Goal: Information Seeking & Learning: Check status

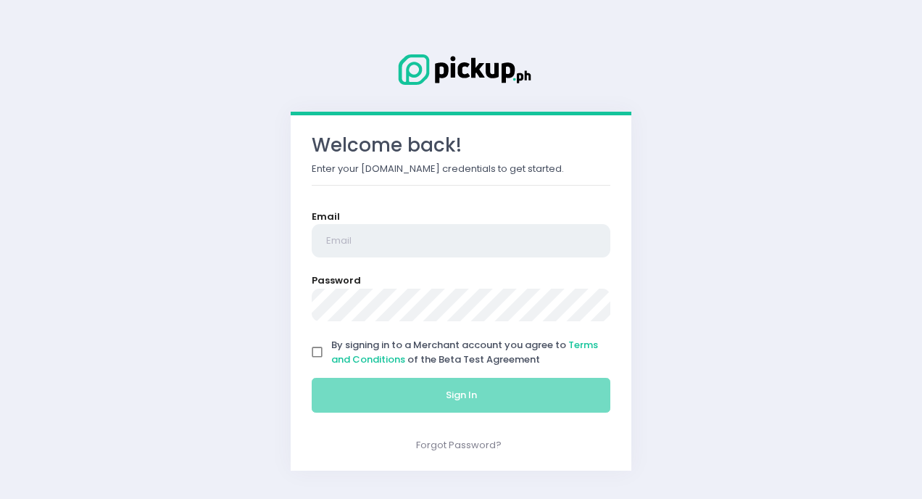
click at [371, 233] on input "email" at bounding box center [461, 240] width 299 height 33
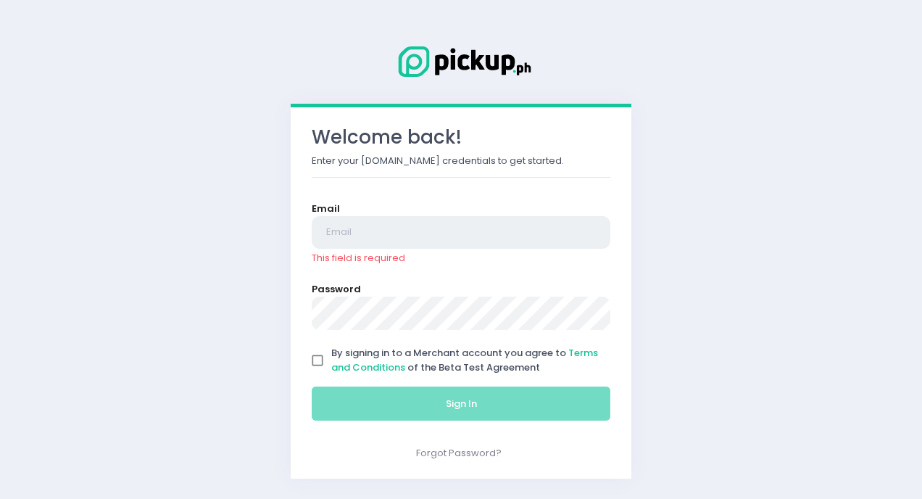
type input "[EMAIL_ADDRESS][DOMAIN_NAME]"
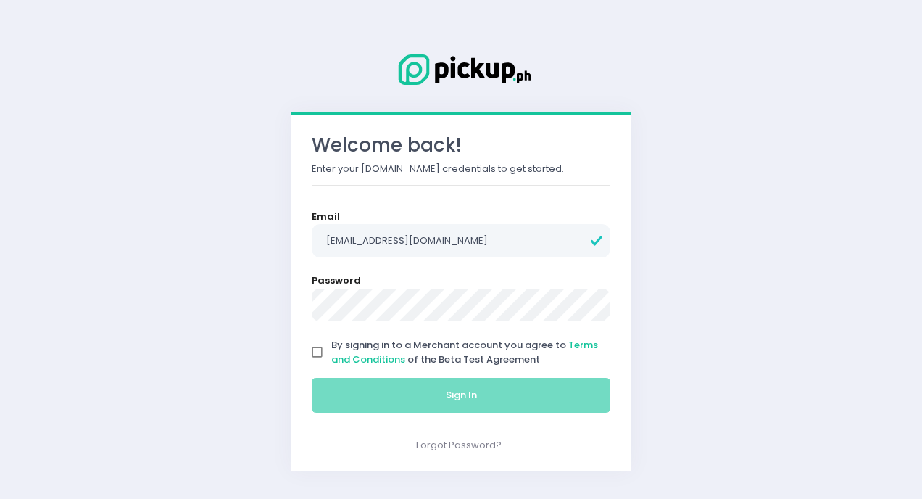
click at [319, 347] on input "By signing in to a Merchant account you agree to Terms and Conditions of the Be…" at bounding box center [318, 353] width 28 height 28
checkbox input "true"
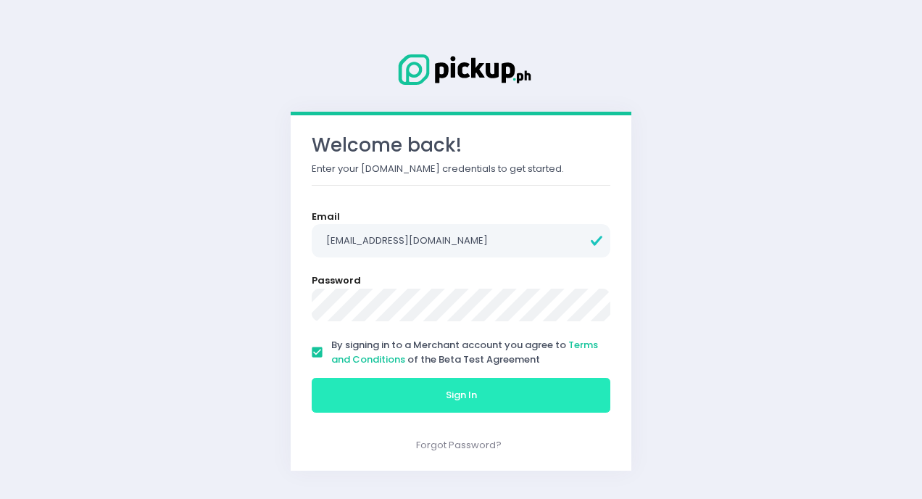
click at [442, 405] on button "Sign In" at bounding box center [461, 395] width 299 height 35
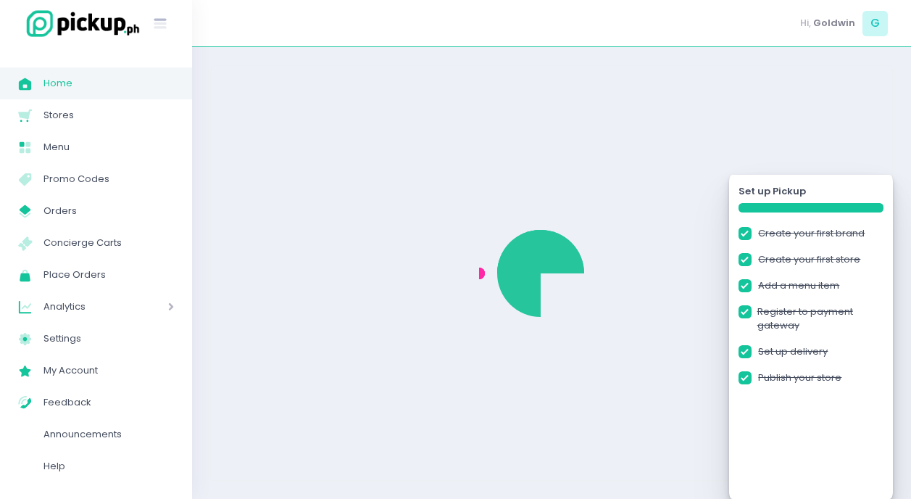
checkbox input "true"
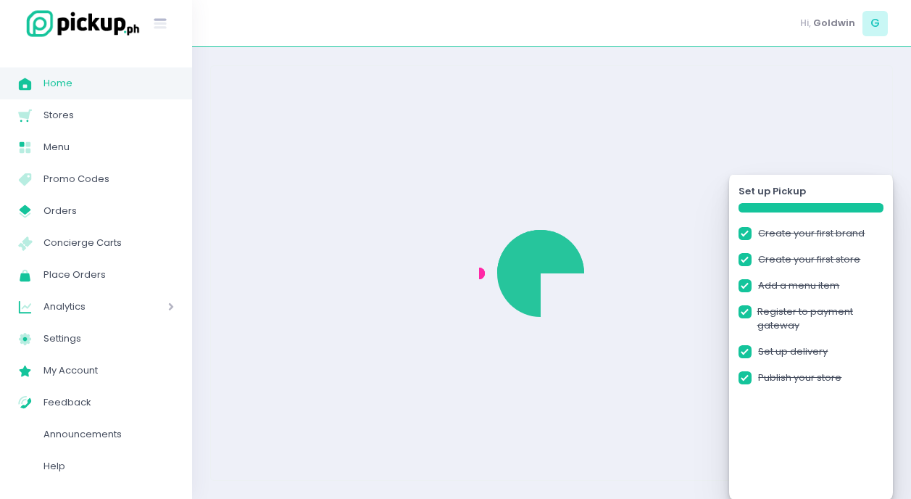
checkbox input "true"
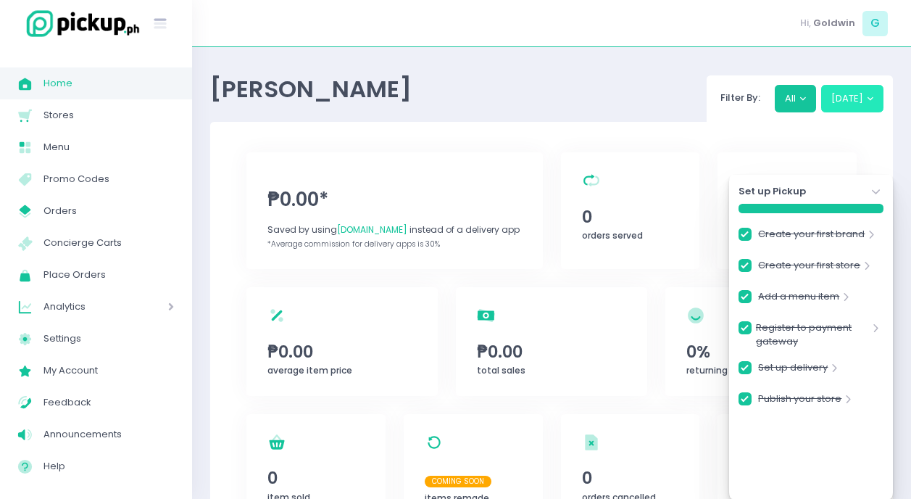
click at [874, 102] on button "[DATE]" at bounding box center [852, 99] width 63 height 28
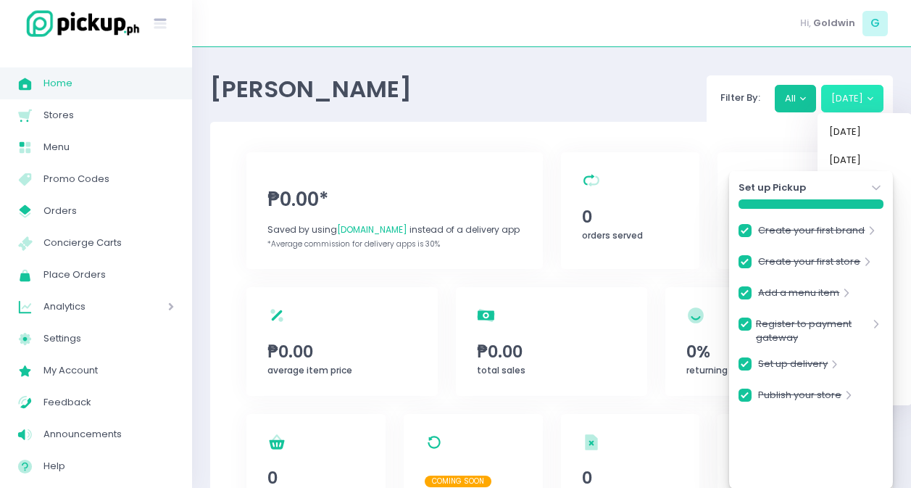
click at [879, 189] on icon "Stockholm-icons / Navigation / Angle-down Created with Sketch." at bounding box center [876, 188] width 15 height 15
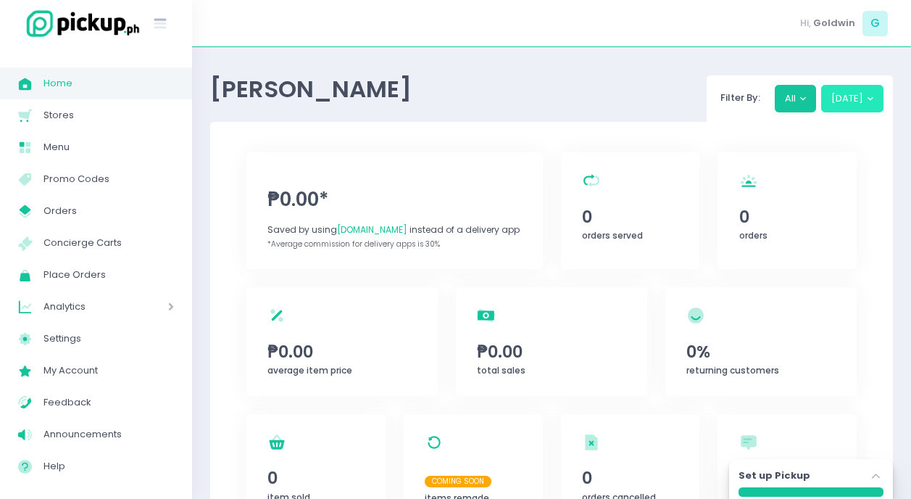
click at [872, 106] on button "[DATE]" at bounding box center [852, 99] width 63 height 28
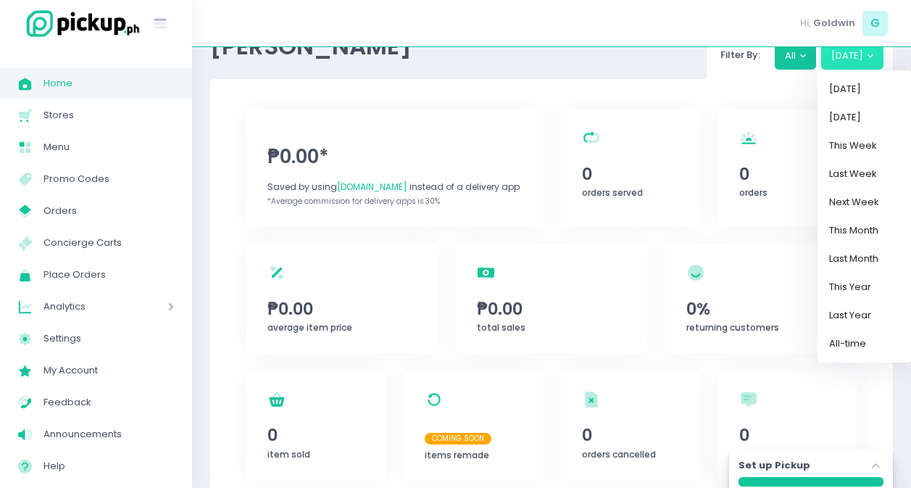
scroll to position [67, 0]
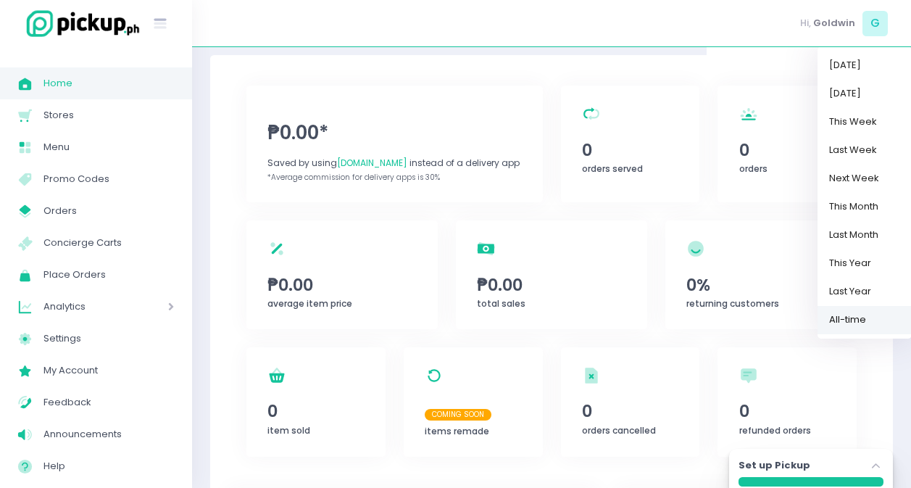
click at [855, 322] on link "All-time" at bounding box center [865, 320] width 94 height 28
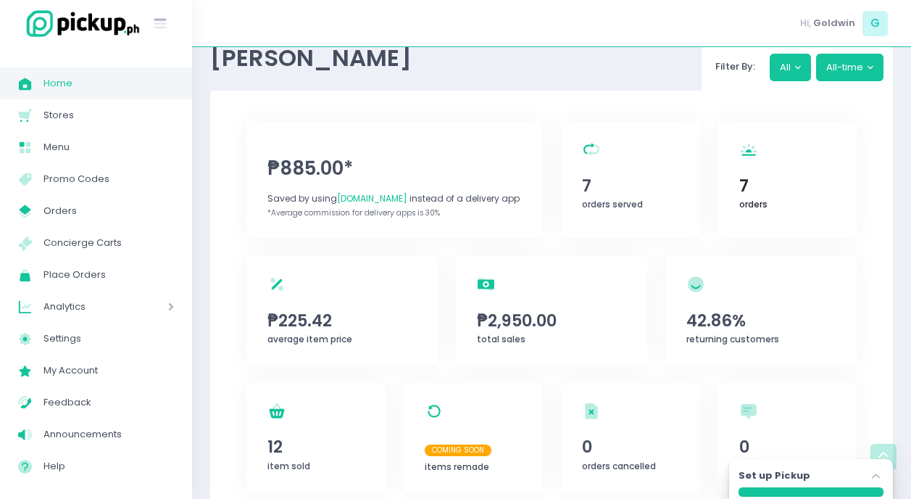
scroll to position [0, 0]
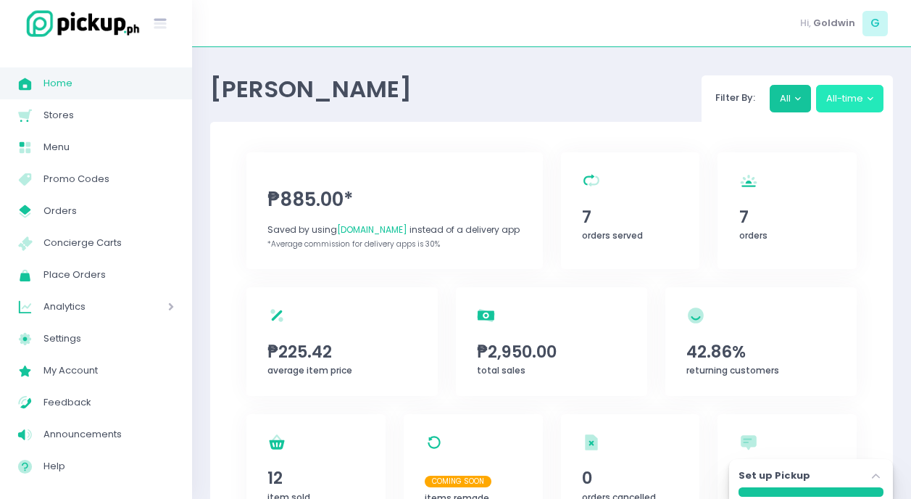
click at [869, 99] on button "All-time" at bounding box center [850, 99] width 68 height 28
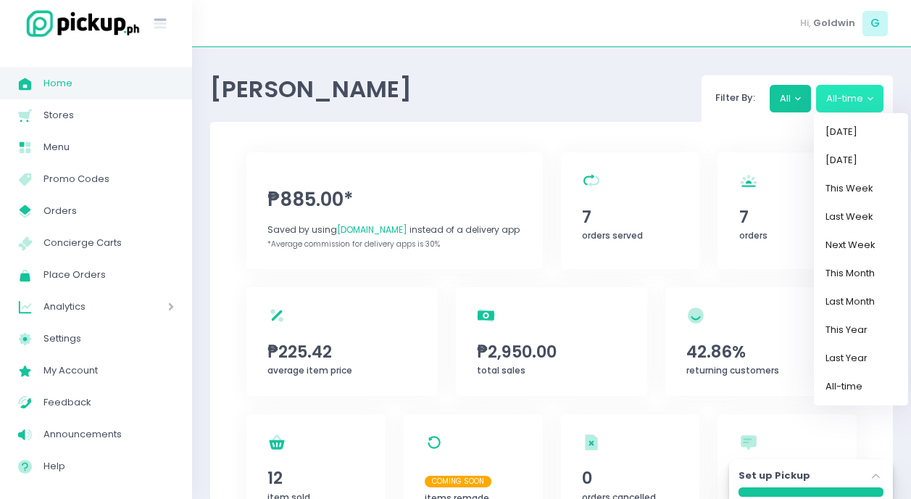
click at [473, 122] on div "₱885.00* Saved by using [DOMAIN_NAME] instead of a delivery app *Average commis…" at bounding box center [551, 469] width 683 height 694
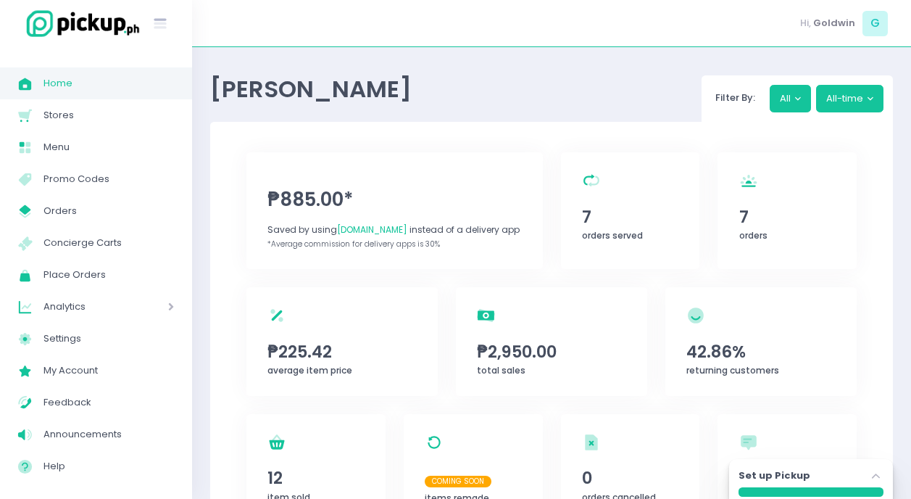
click at [289, 196] on span "₱885.00*" at bounding box center [395, 200] width 254 height 28
click at [586, 218] on span "7" at bounding box center [630, 216] width 96 height 25
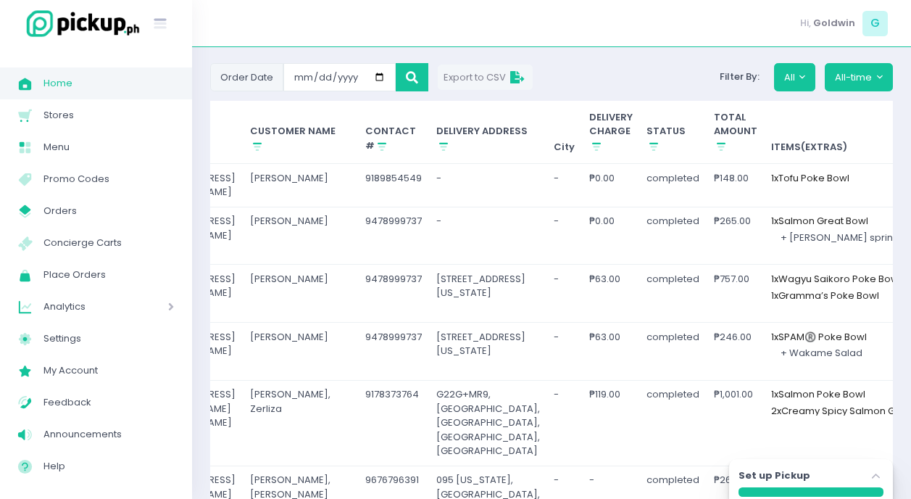
scroll to position [93, 0]
click at [474, 78] on span "Export to CSV" at bounding box center [486, 78] width 84 height 14
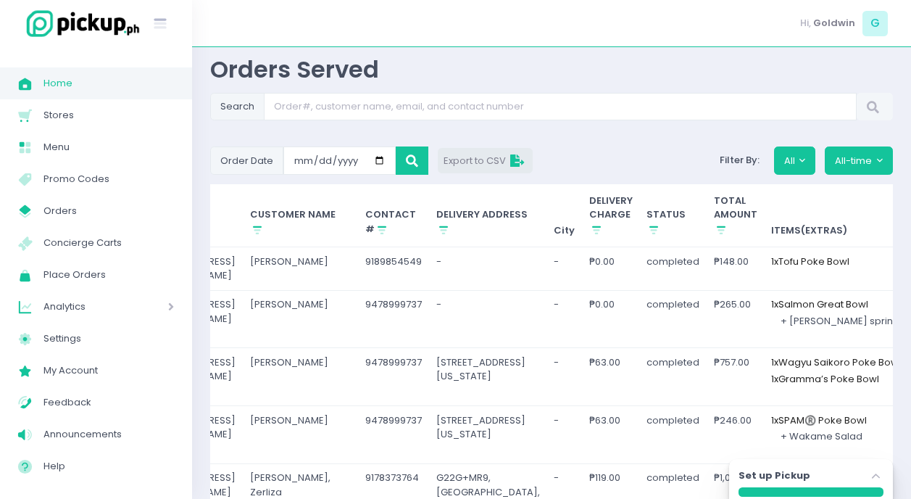
scroll to position [15, 0]
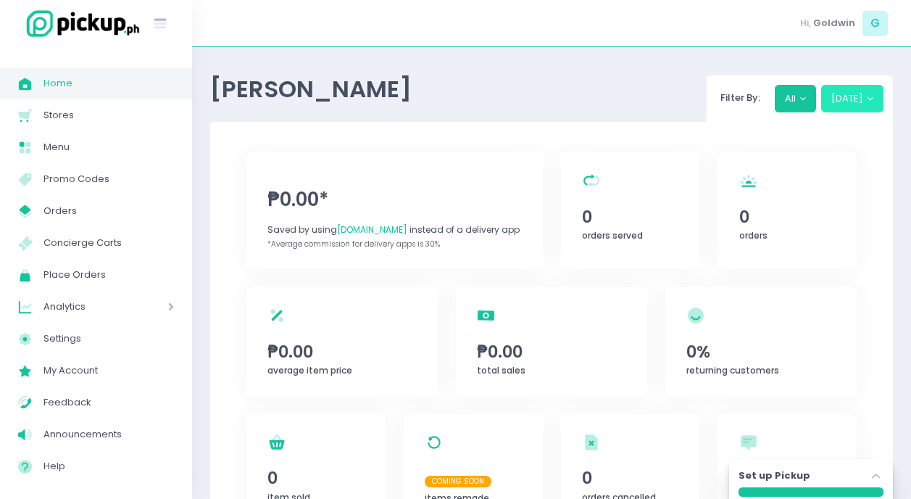
click at [870, 99] on button "[DATE]" at bounding box center [852, 99] width 63 height 28
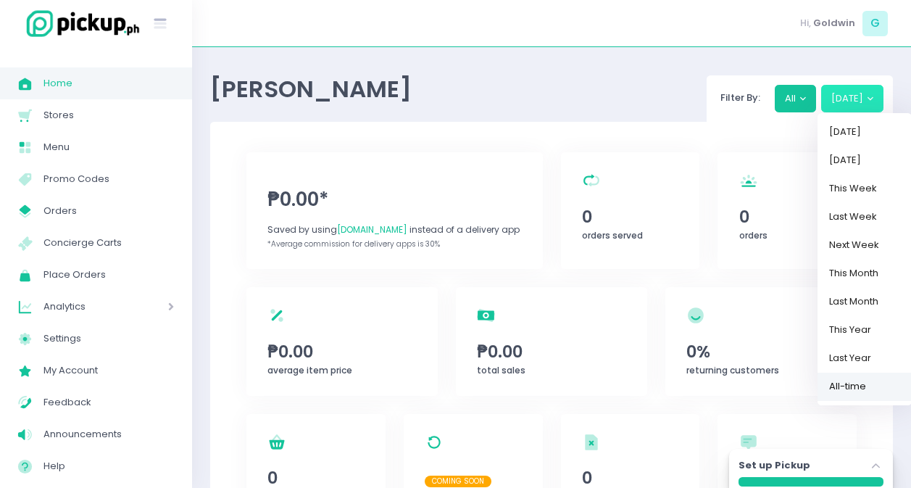
click at [868, 388] on link "All-time" at bounding box center [865, 387] width 94 height 28
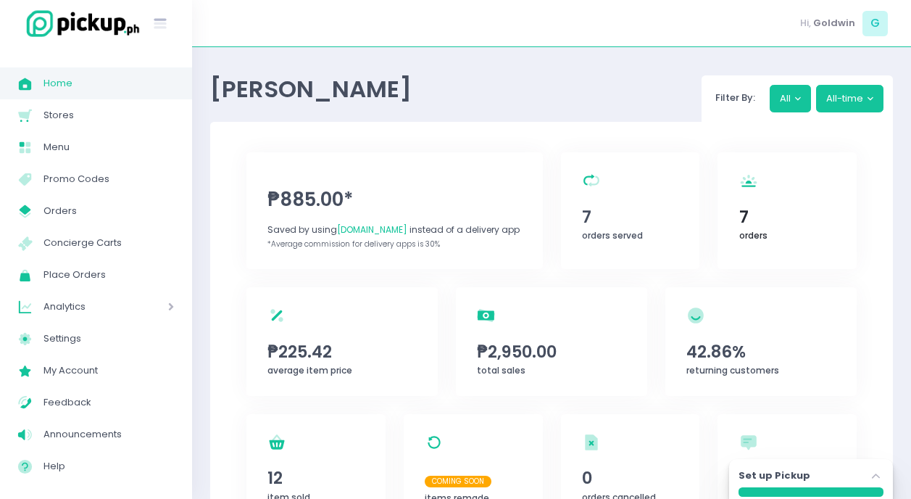
click at [755, 220] on span "7" at bounding box center [788, 216] width 96 height 25
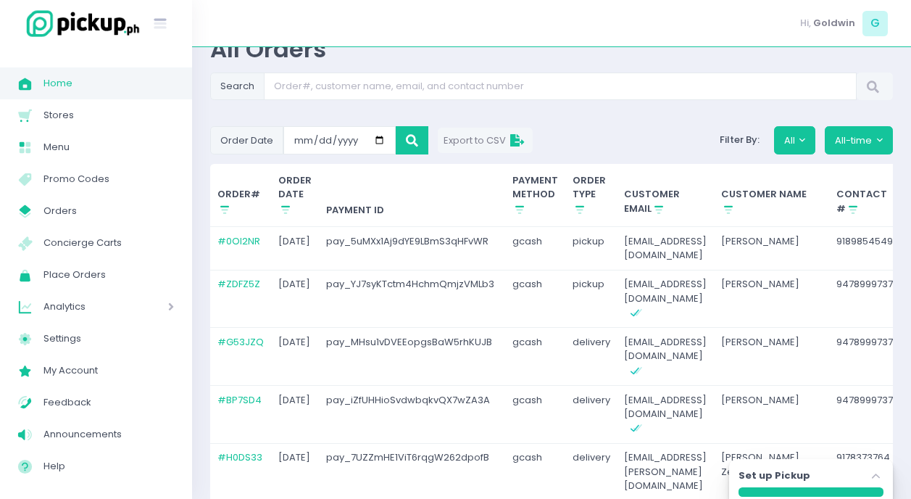
scroll to position [31, 0]
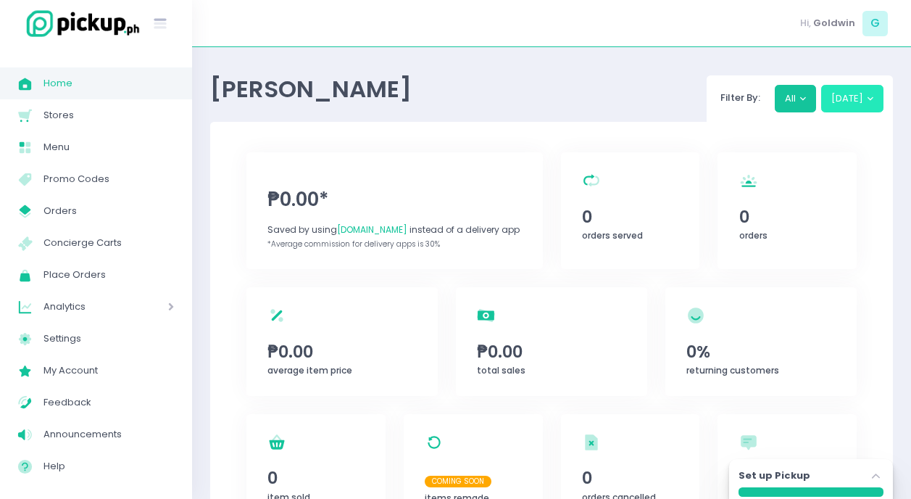
click at [864, 96] on button "[DATE]" at bounding box center [852, 99] width 63 height 28
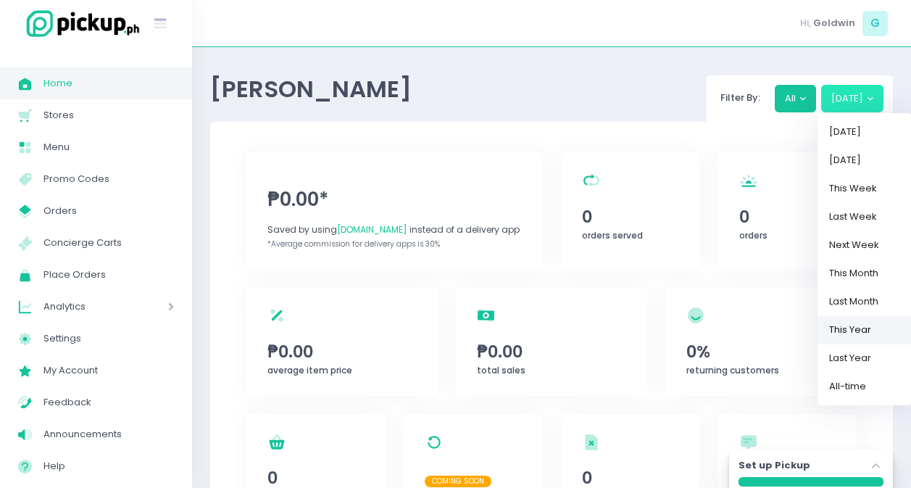
click at [860, 330] on link "This Year" at bounding box center [865, 330] width 94 height 28
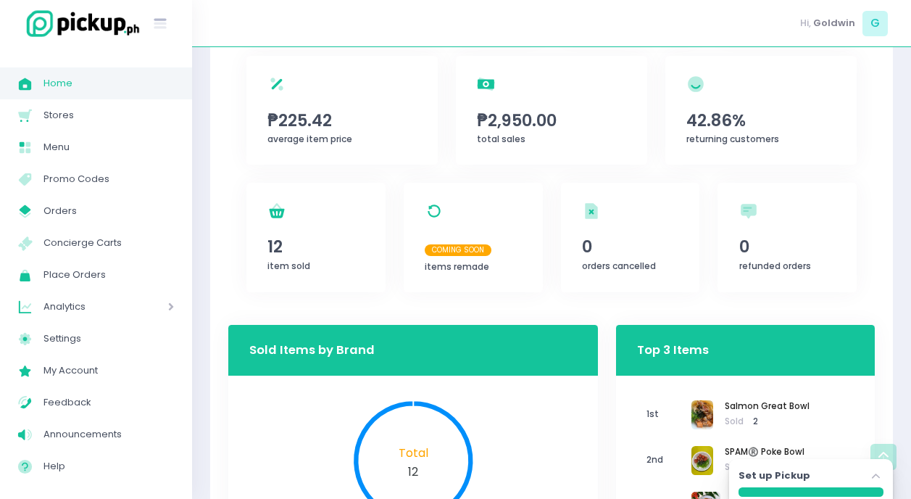
scroll to position [154, 0]
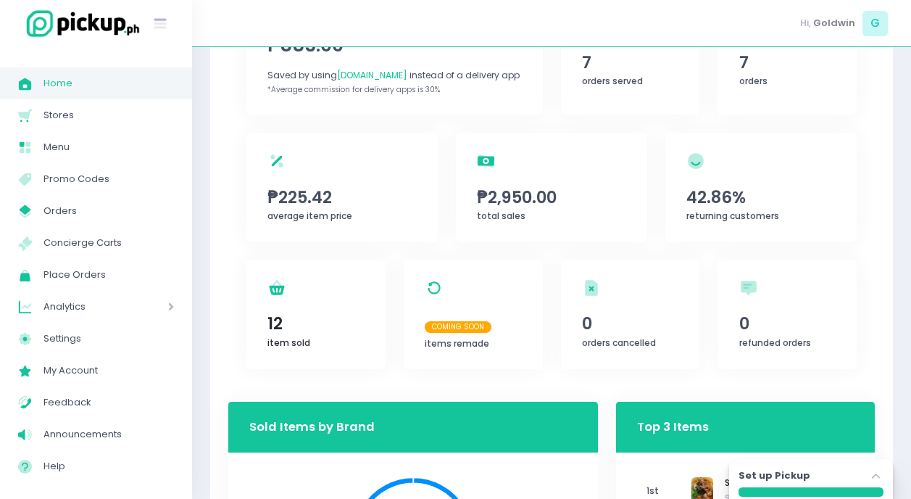
click at [276, 318] on span "12" at bounding box center [316, 323] width 96 height 25
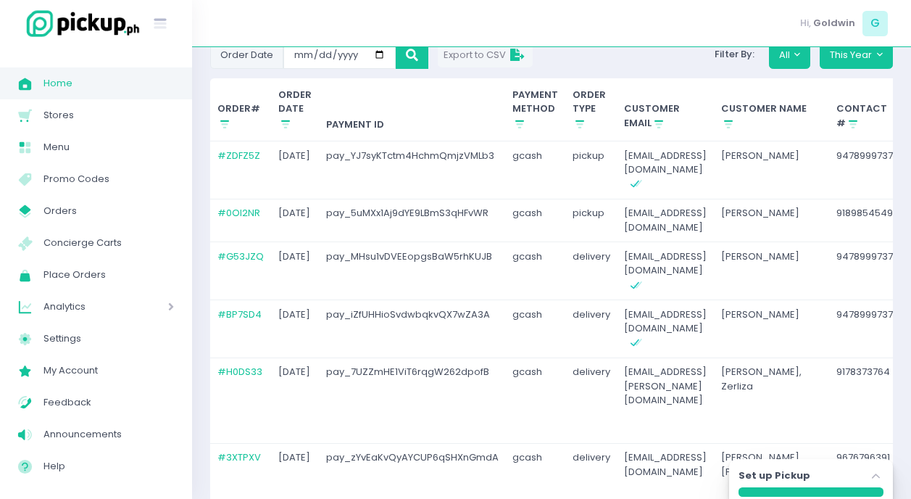
scroll to position [114, 0]
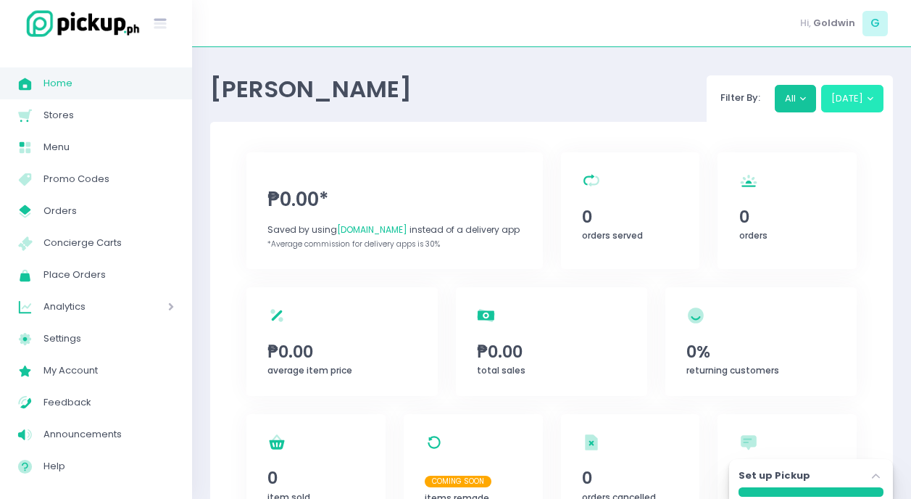
click at [858, 100] on button "[DATE]" at bounding box center [852, 99] width 63 height 28
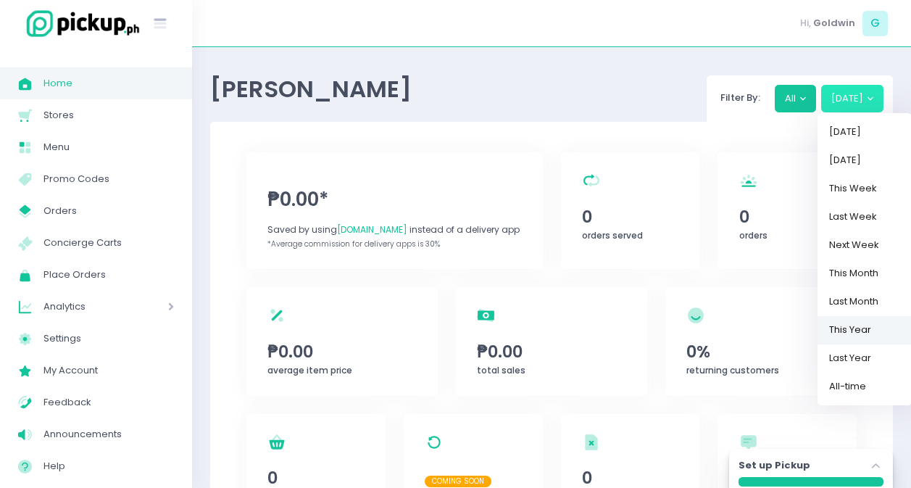
click at [866, 331] on link "This Year" at bounding box center [865, 330] width 94 height 28
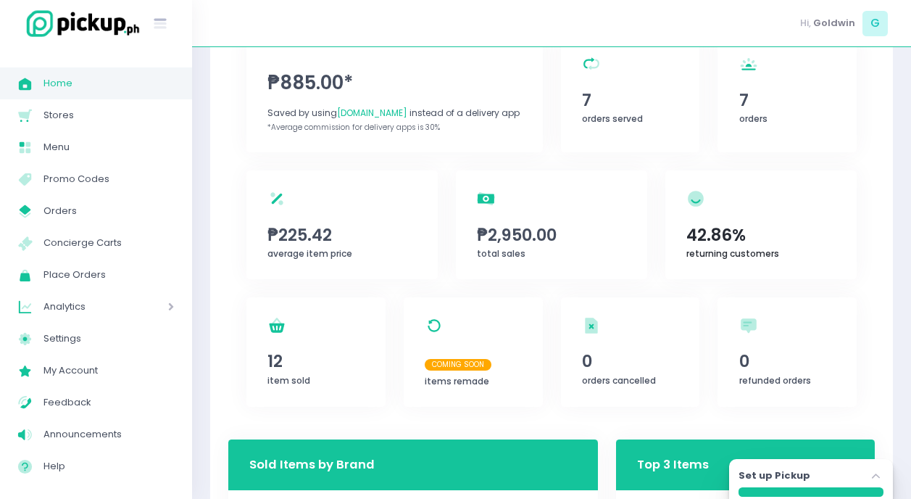
scroll to position [112, 0]
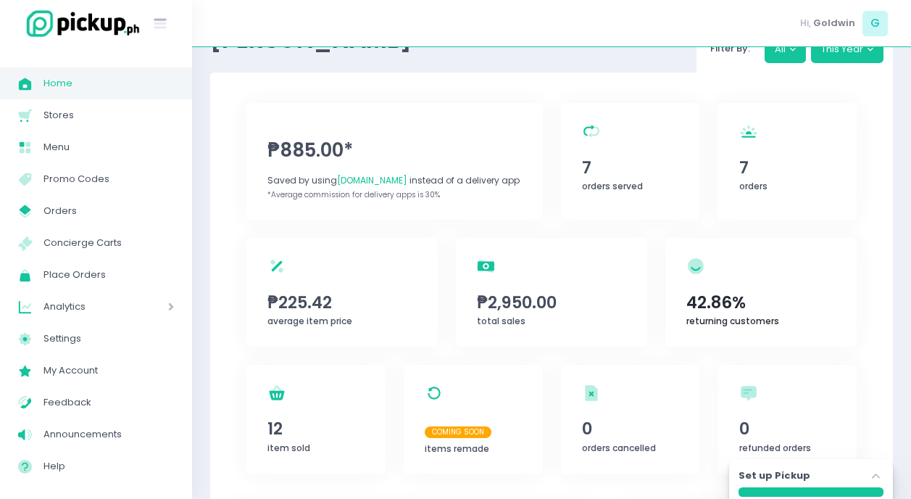
click at [721, 302] on span "42.86%" at bounding box center [761, 302] width 149 height 25
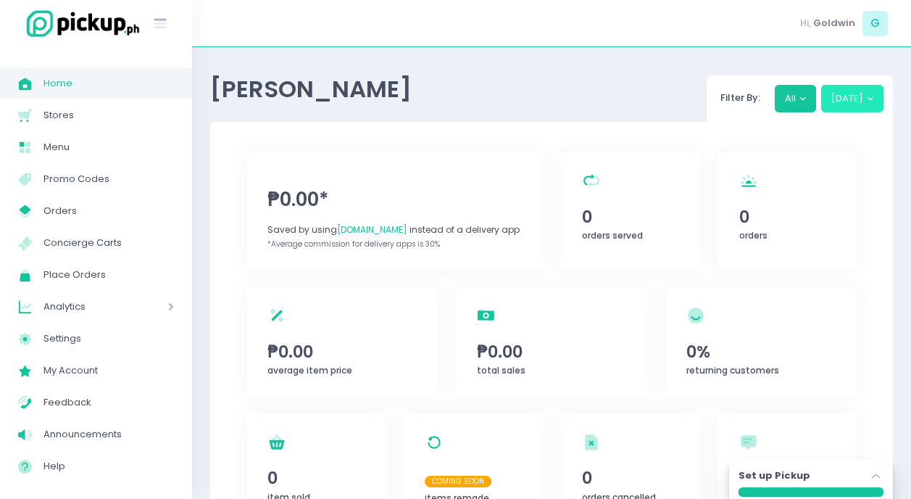
click at [861, 102] on button "[DATE]" at bounding box center [852, 99] width 63 height 28
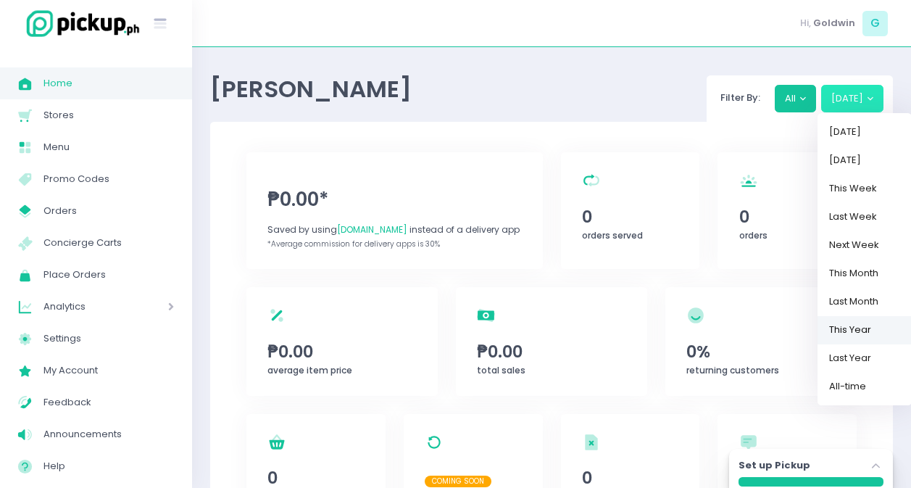
click at [858, 332] on link "This Year" at bounding box center [865, 330] width 94 height 28
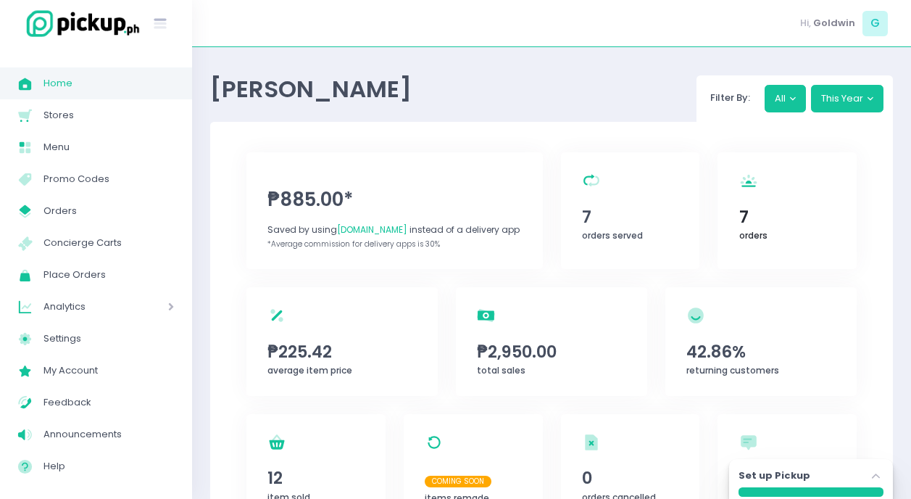
click at [751, 208] on span "7" at bounding box center [788, 216] width 96 height 25
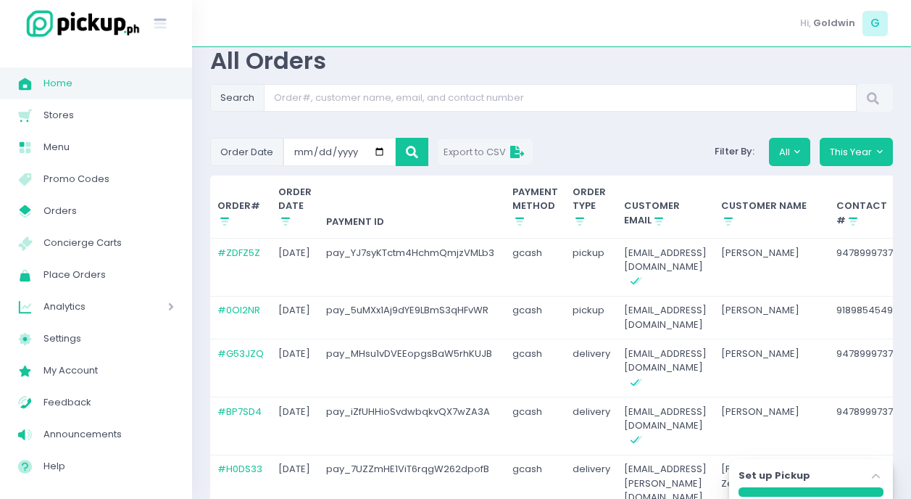
click at [250, 347] on td "# G53JZQ" at bounding box center [241, 368] width 62 height 58
click at [251, 347] on link "# G53JZQ" at bounding box center [241, 354] width 46 height 14
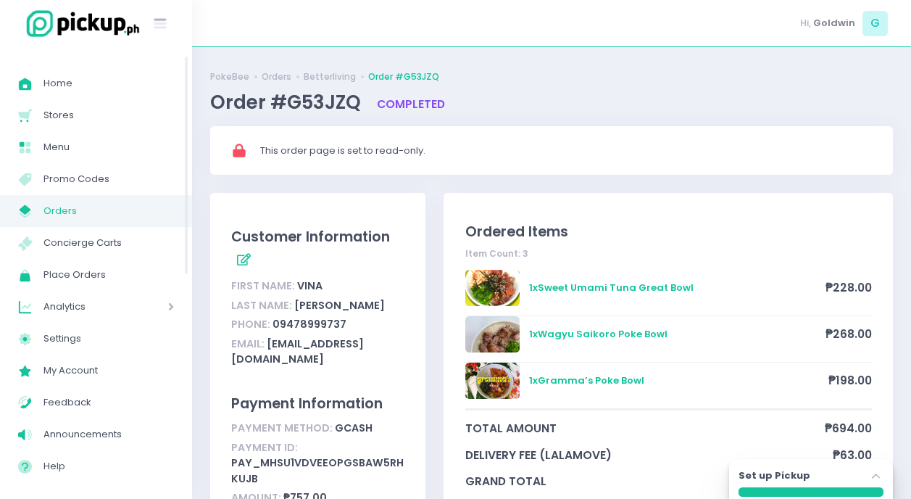
click at [56, 212] on span "Orders" at bounding box center [109, 211] width 131 height 19
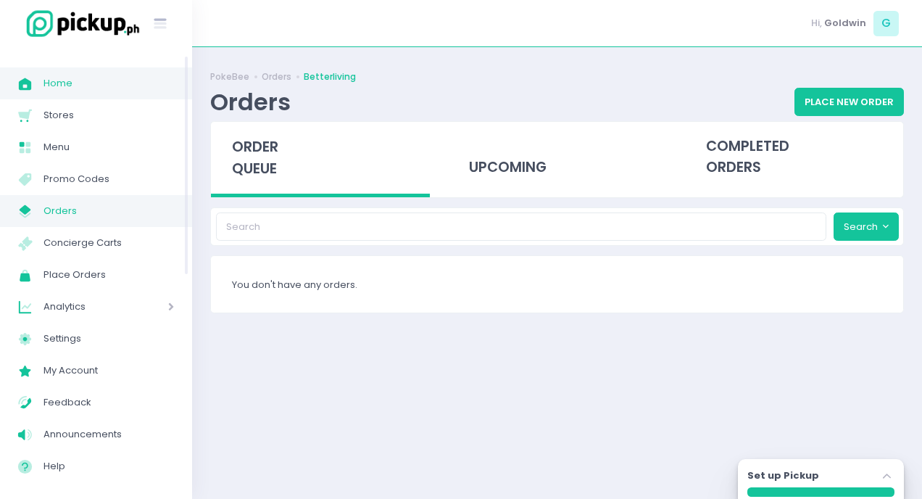
click at [67, 91] on span "Home" at bounding box center [109, 83] width 131 height 19
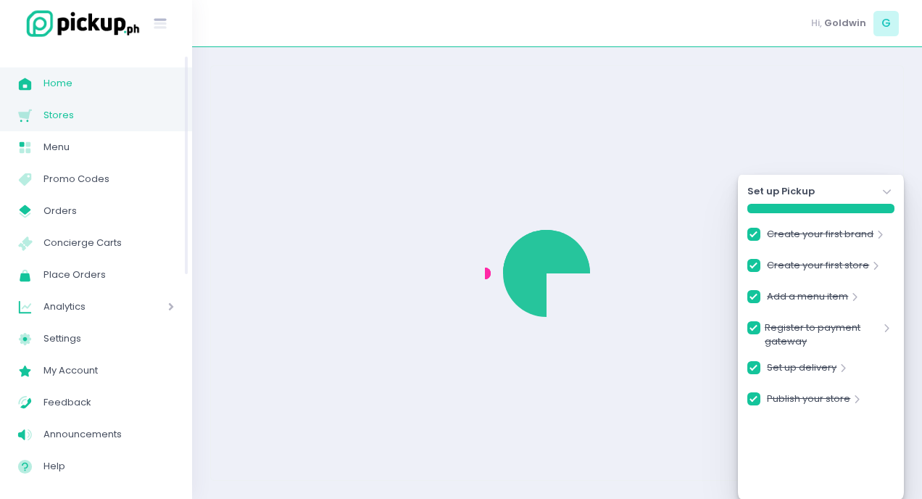
checkbox input "true"
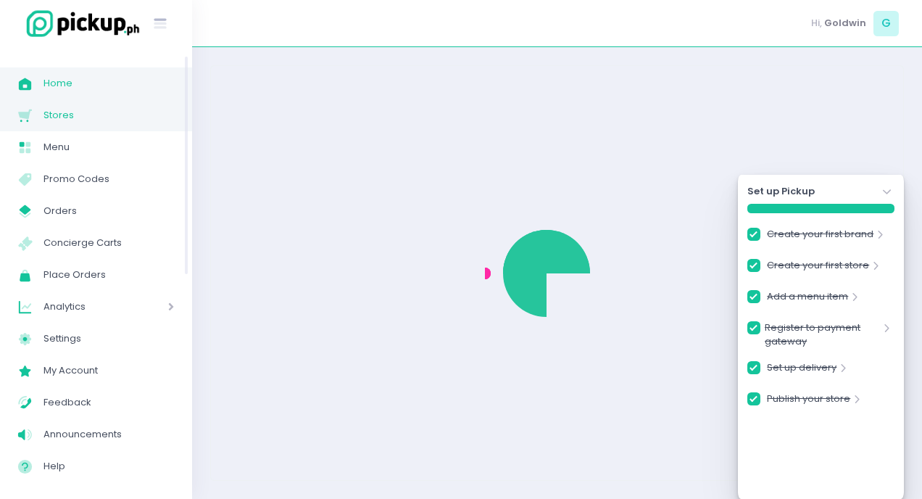
checkbox input "true"
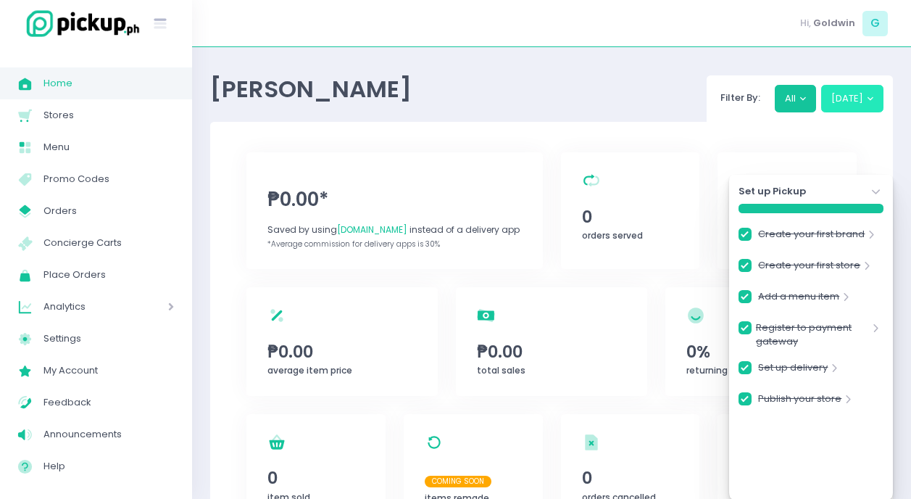
click at [861, 96] on button "[DATE]" at bounding box center [852, 99] width 63 height 28
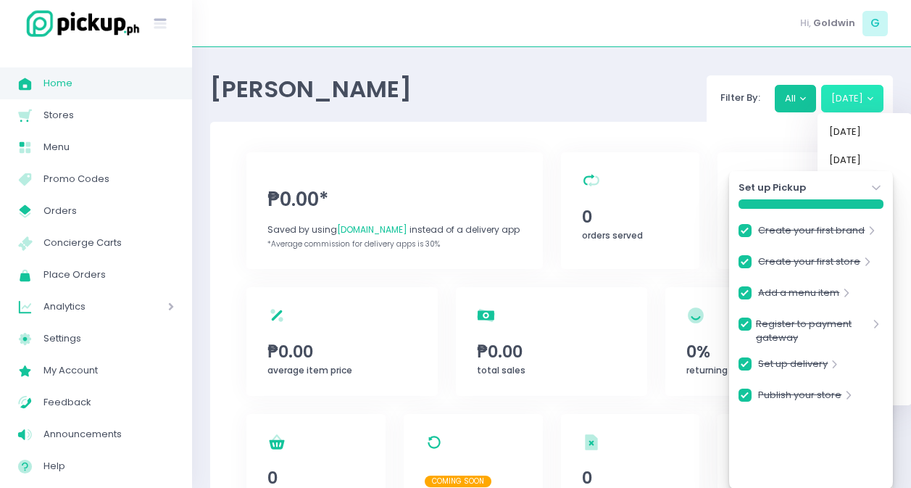
click at [878, 188] on icon at bounding box center [876, 188] width 8 height 5
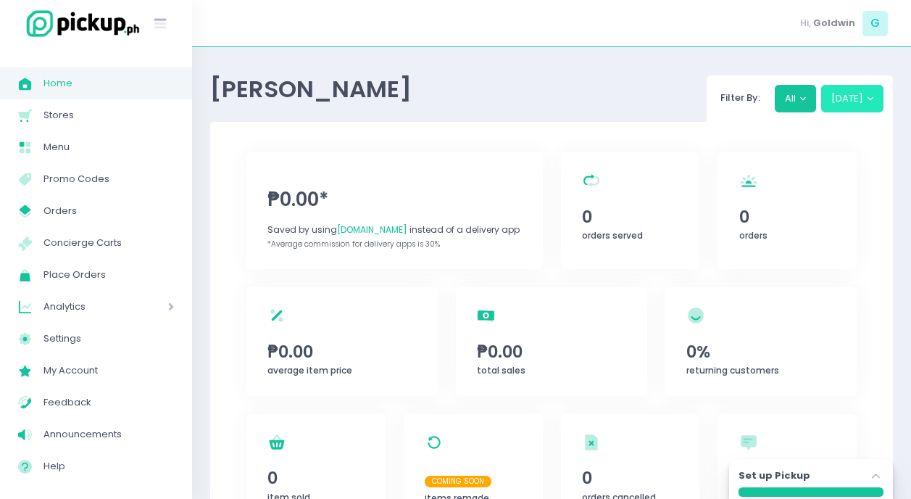
click at [872, 102] on button "[DATE]" at bounding box center [852, 99] width 63 height 28
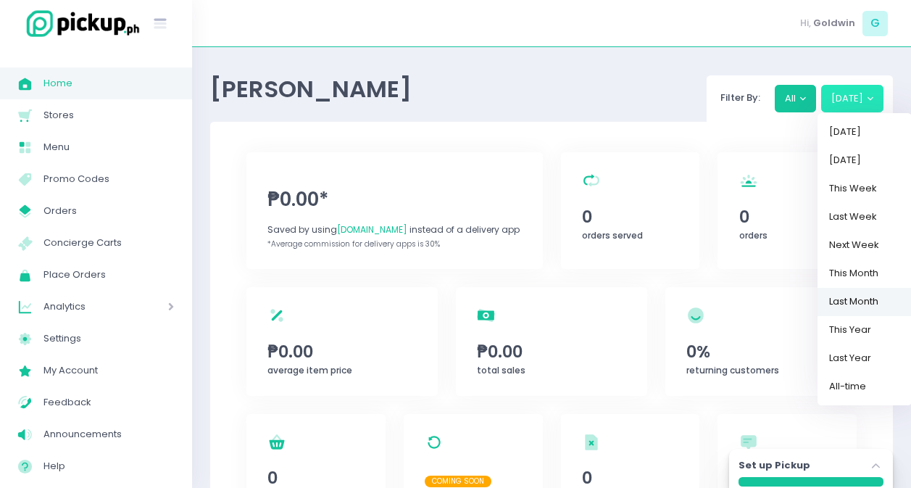
click at [866, 302] on link "Last Month" at bounding box center [865, 302] width 94 height 28
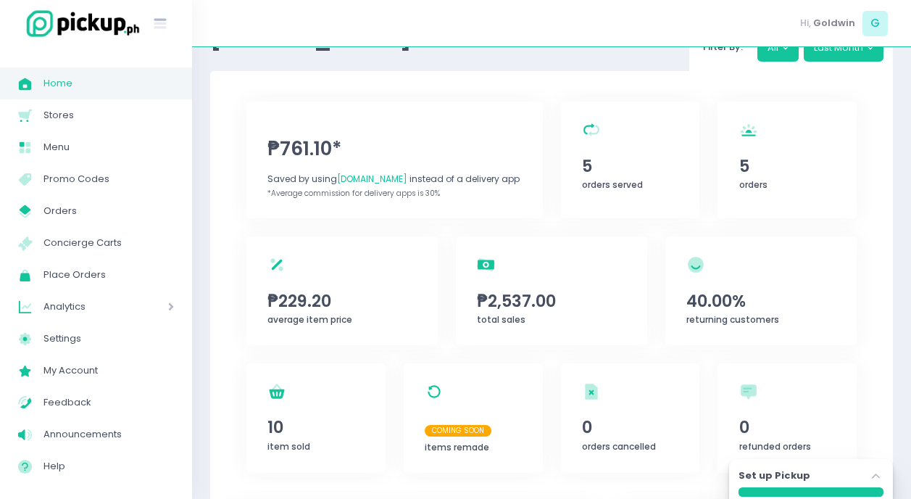
scroll to position [51, 0]
click at [748, 162] on span "5" at bounding box center [788, 165] width 96 height 25
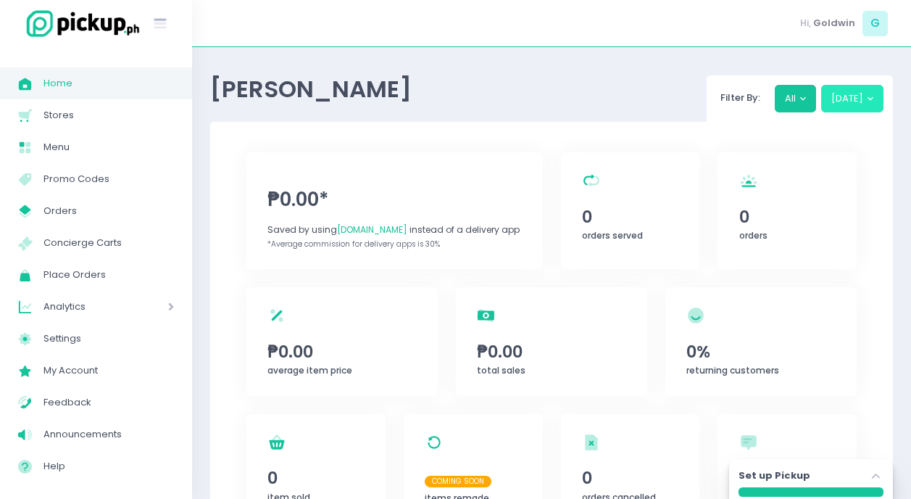
click at [861, 103] on button "[DATE]" at bounding box center [852, 99] width 63 height 28
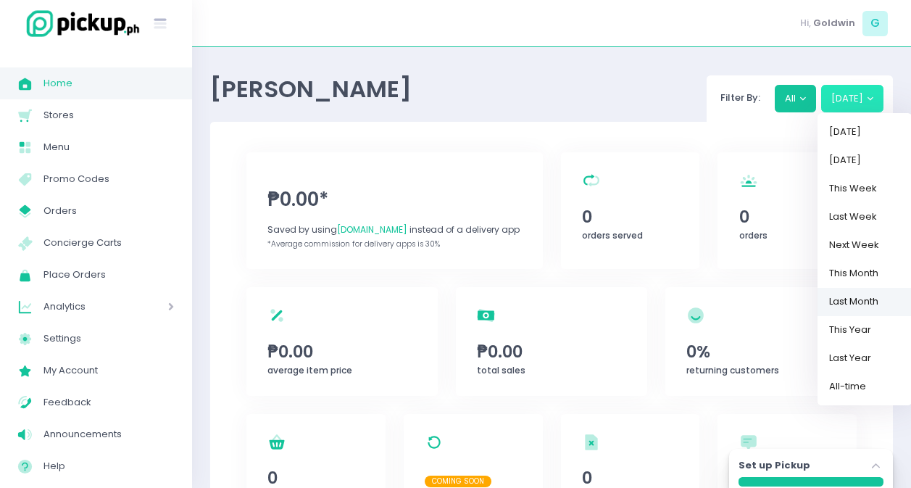
click at [856, 297] on link "Last Month" at bounding box center [865, 302] width 94 height 28
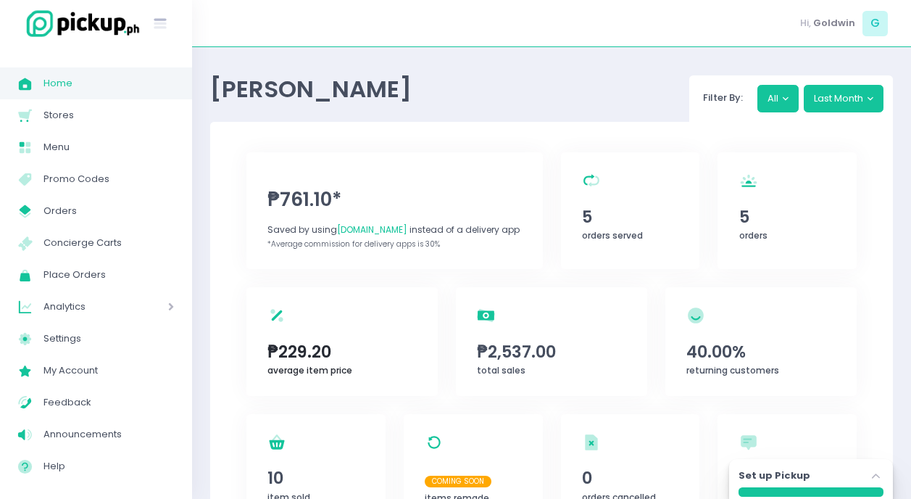
click at [300, 339] on div "average item price Created with Sketch. ₱229.20 average item price" at bounding box center [342, 341] width 191 height 109
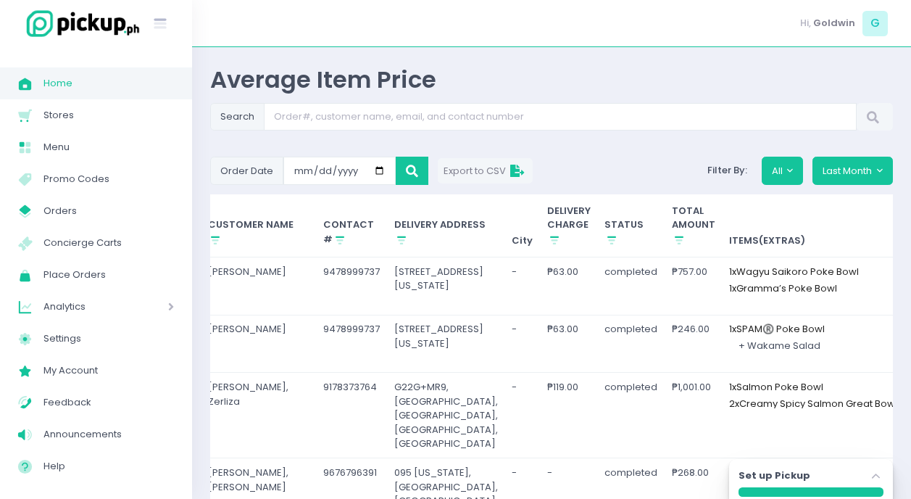
scroll to position [0, 521]
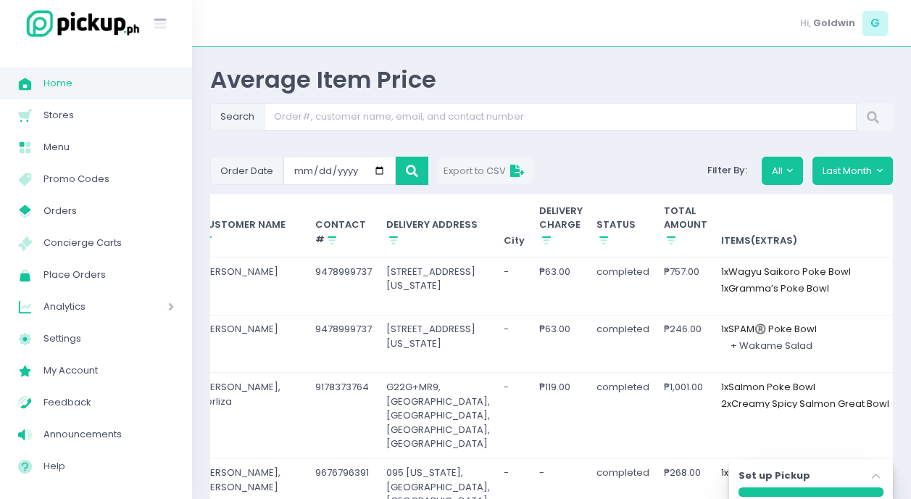
click at [911, 276] on button at bounding box center [922, 277] width 22 height 18
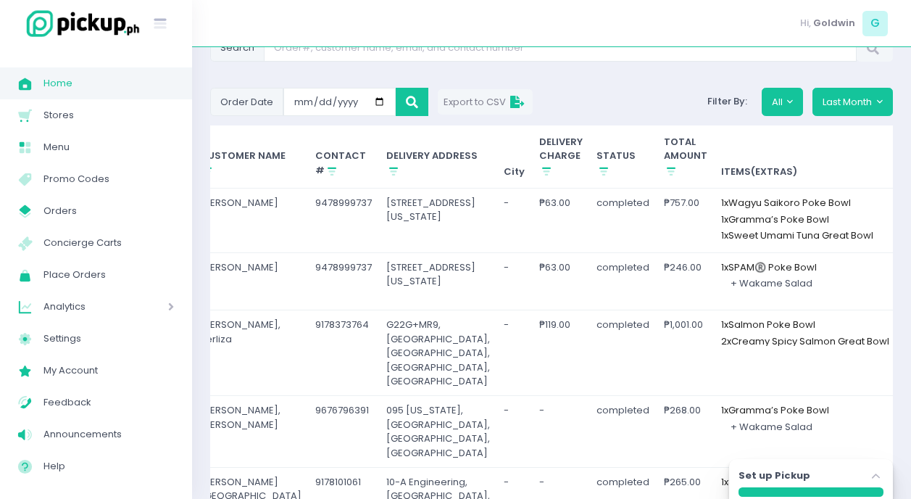
scroll to position [70, 0]
click at [916, 334] on icon at bounding box center [921, 329] width 11 height 9
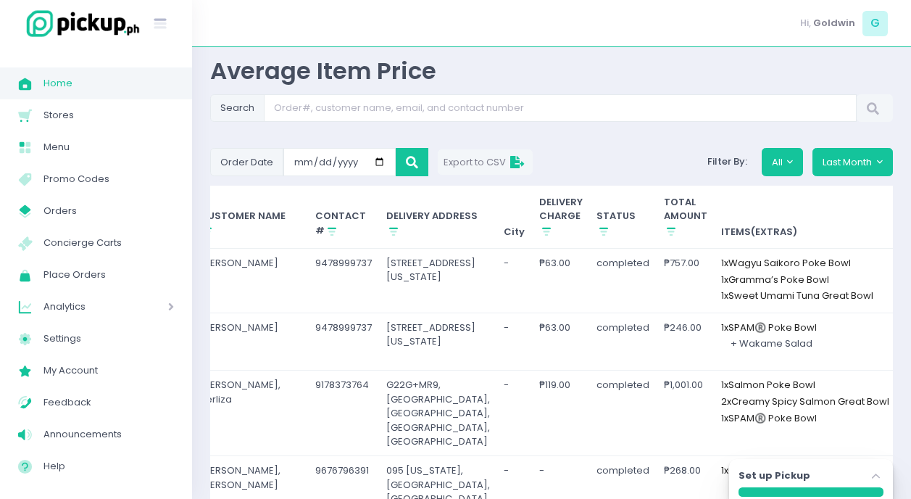
scroll to position [0, 0]
